Goal: Communication & Community: Answer question/provide support

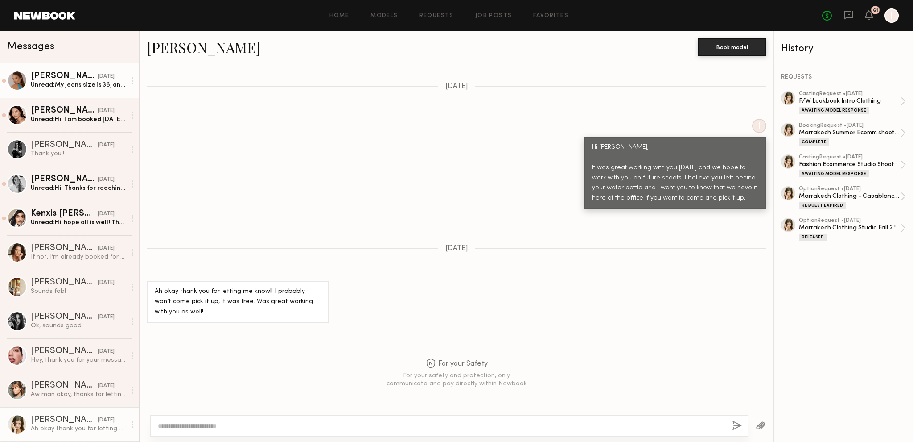
scroll to position [864, 0]
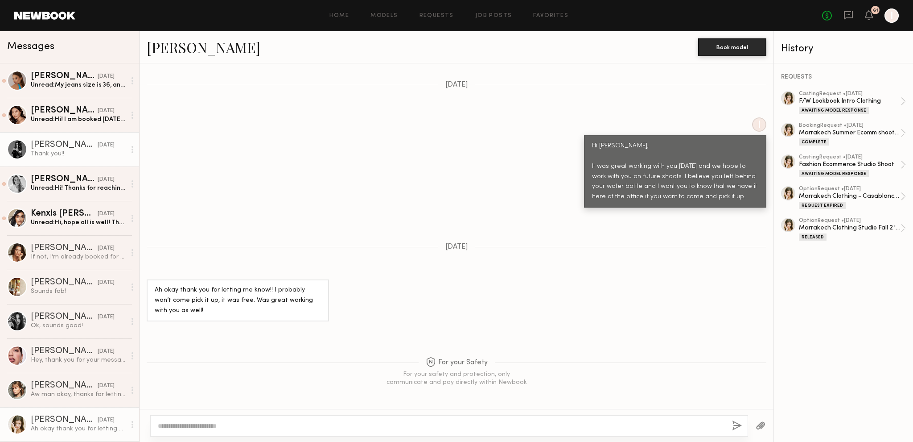
drag, startPoint x: 73, startPoint y: 83, endPoint x: 91, endPoint y: 136, distance: 55.0
click at [73, 83] on div "Unread: My jeans size is 36, and my dress size is S" at bounding box center [78, 85] width 95 height 8
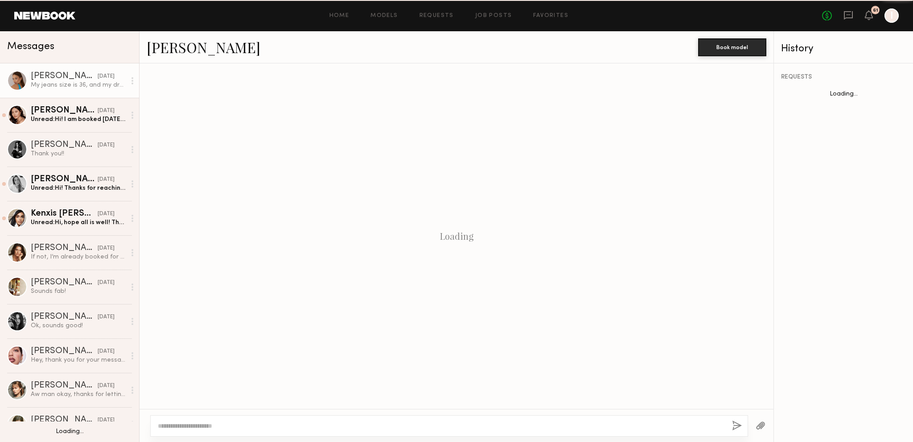
scroll to position [1062, 0]
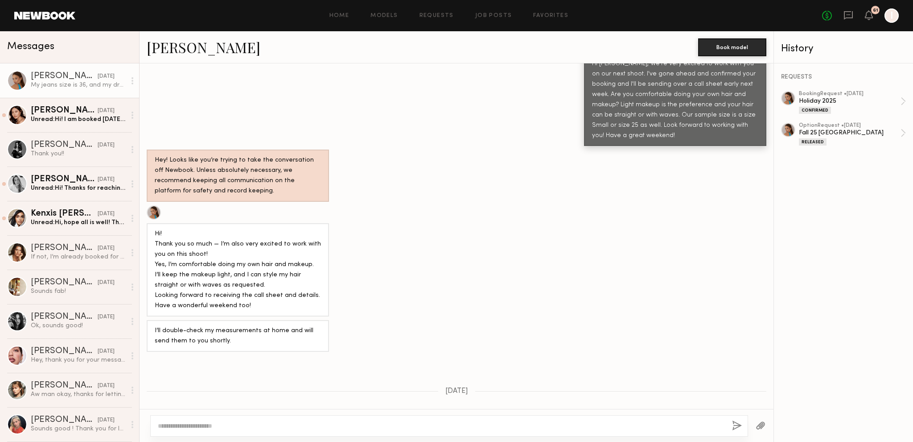
click at [240, 433] on div at bounding box center [449, 425] width 598 height 21
click at [264, 418] on div at bounding box center [449, 425] width 598 height 21
click at [267, 423] on textarea at bounding box center [441, 425] width 567 height 9
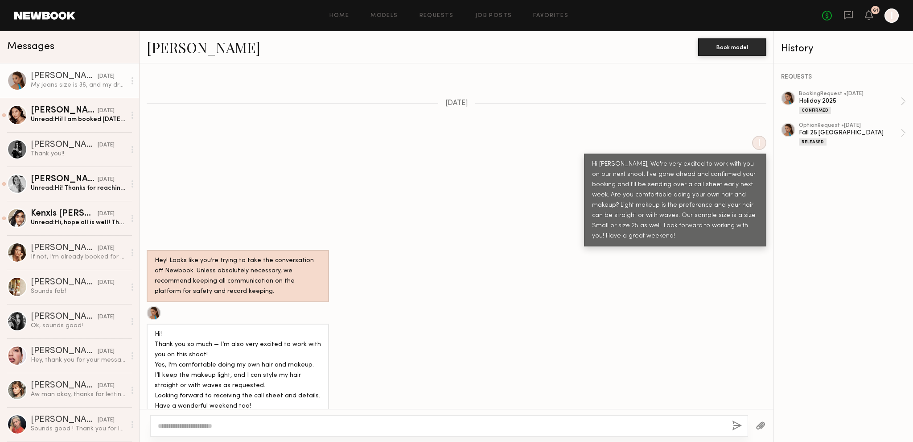
scroll to position [943, 0]
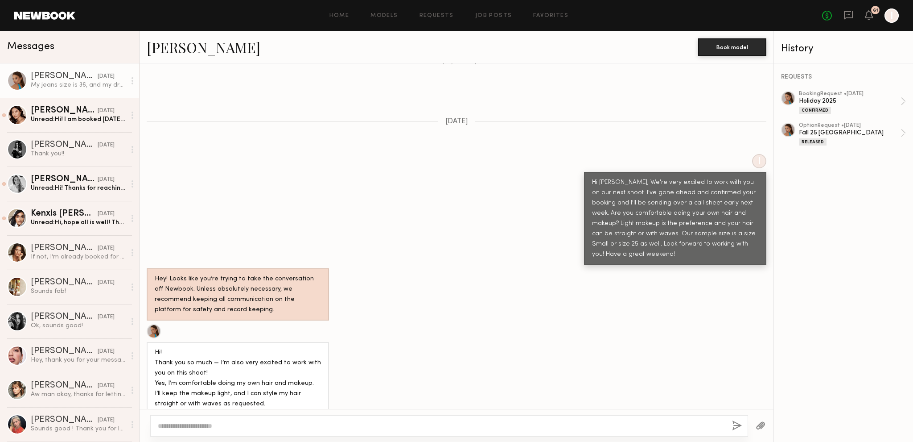
click at [180, 37] on link "Sofi G." at bounding box center [204, 46] width 114 height 19
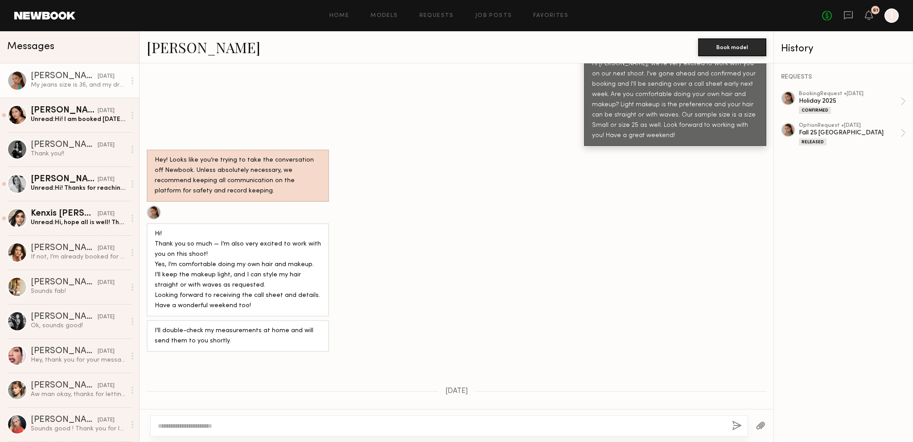
click at [320, 425] on textarea at bounding box center [441, 425] width 567 height 9
click at [377, 417] on div at bounding box center [449, 425] width 598 height 21
click at [372, 440] on div at bounding box center [457, 425] width 634 height 33
click at [212, 417] on div at bounding box center [449, 425] width 598 height 21
click at [213, 430] on textarea at bounding box center [441, 425] width 567 height 9
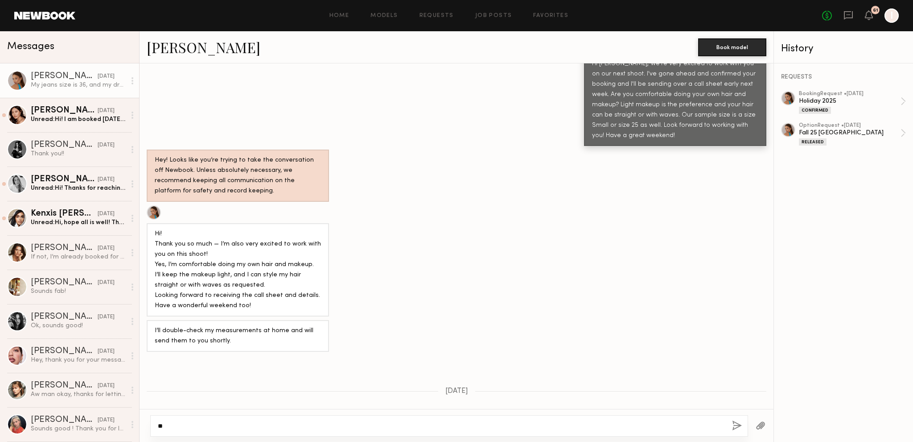
type textarea "*"
type textarea "**********"
click at [728, 426] on div "**********" at bounding box center [449, 421] width 598 height 30
click at [738, 426] on button "button" at bounding box center [737, 425] width 10 height 11
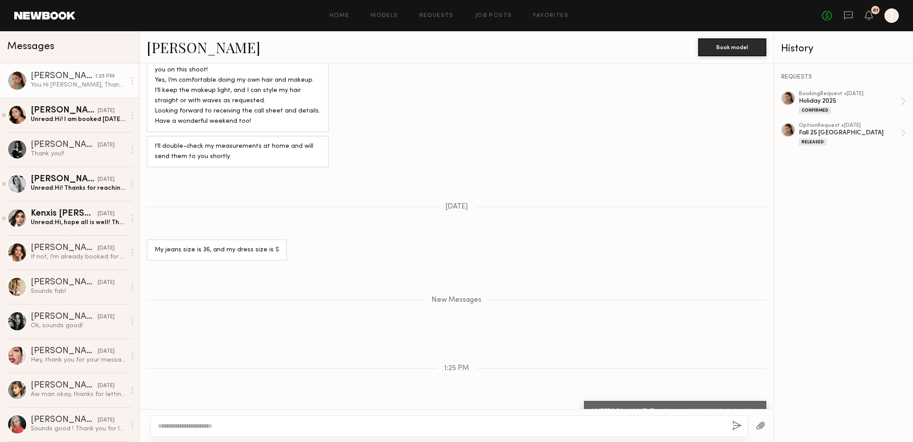
scroll to position [1301, 0]
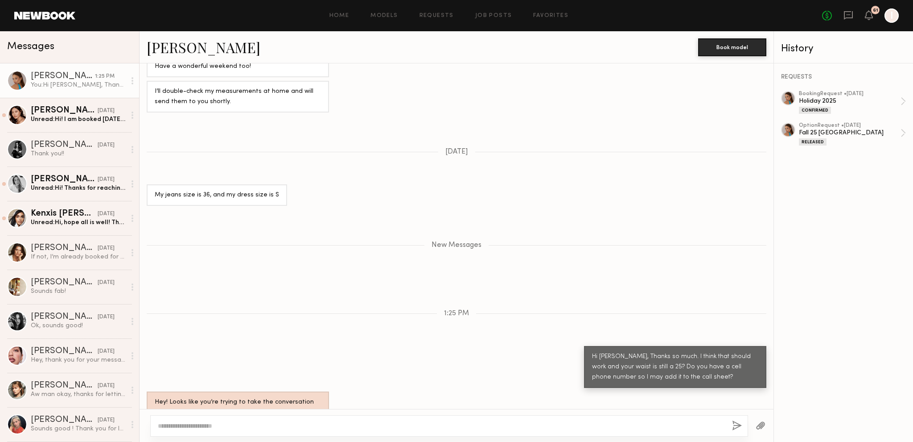
click at [607, 209] on div "New Messages" at bounding box center [457, 243] width 634 height 68
